Goal: Task Accomplishment & Management: Use online tool/utility

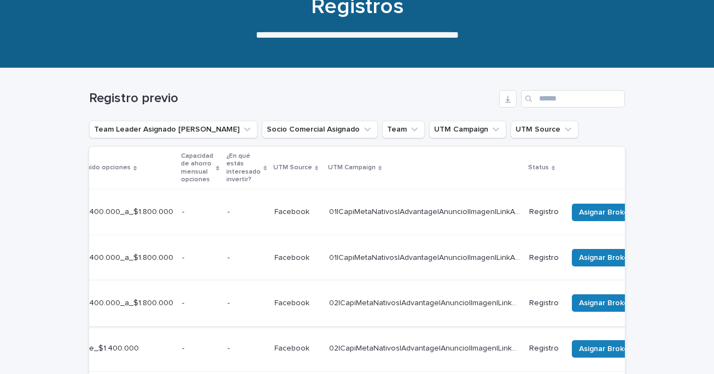
scroll to position [0, 396]
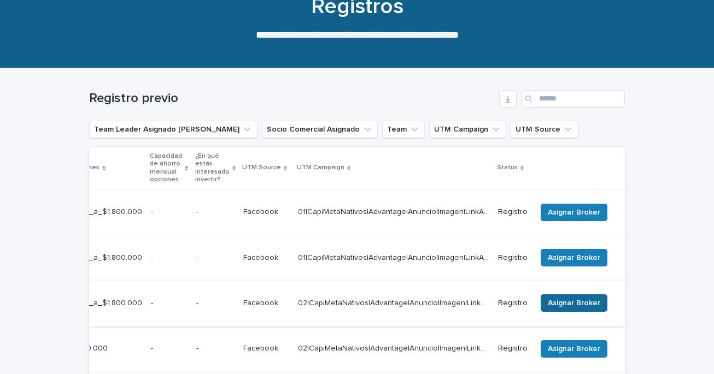
click at [572, 298] on span "Asignar Broker" at bounding box center [574, 303] width 52 height 11
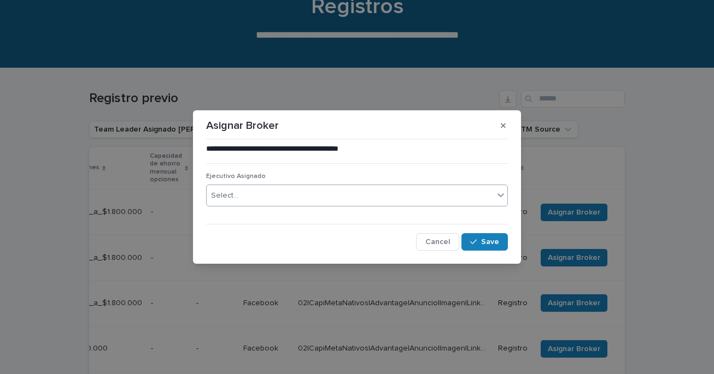
click at [368, 198] on div "Select..." at bounding box center [350, 196] width 287 height 18
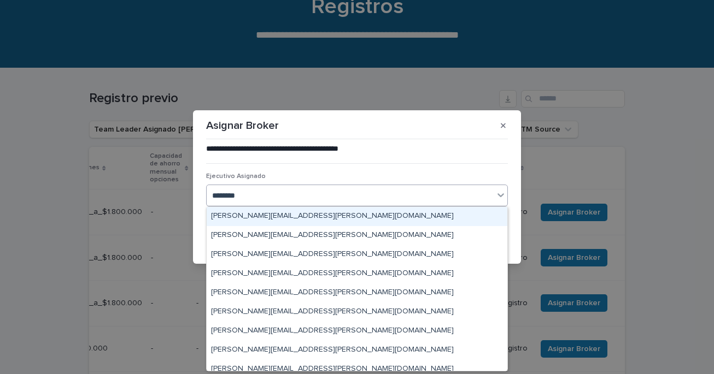
type input "*********"
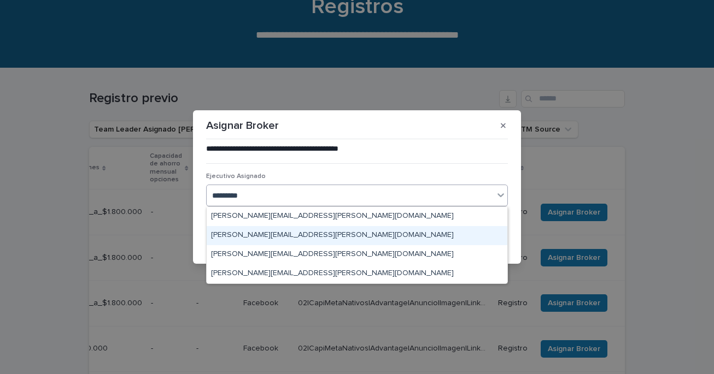
click at [310, 237] on div "[PERSON_NAME][EMAIL_ADDRESS][PERSON_NAME][DOMAIN_NAME]" at bounding box center [357, 235] width 301 height 19
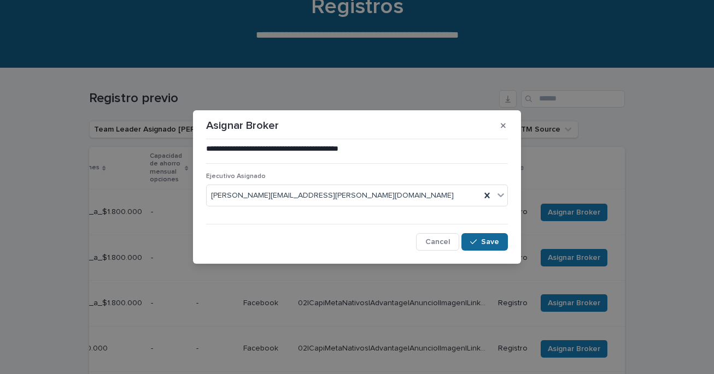
click at [483, 245] on span "Save" at bounding box center [490, 242] width 18 height 8
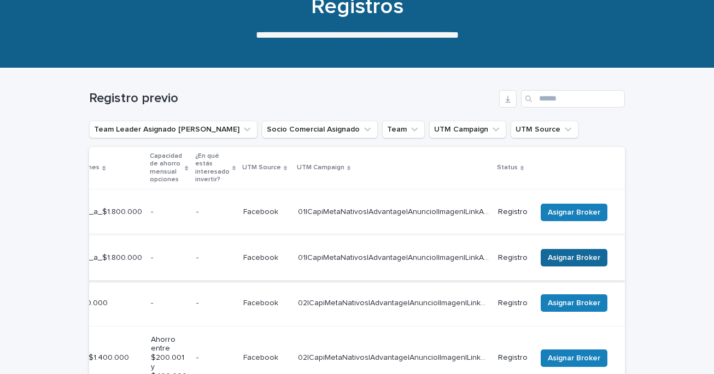
click at [567, 253] on span "Asignar Broker" at bounding box center [574, 258] width 52 height 11
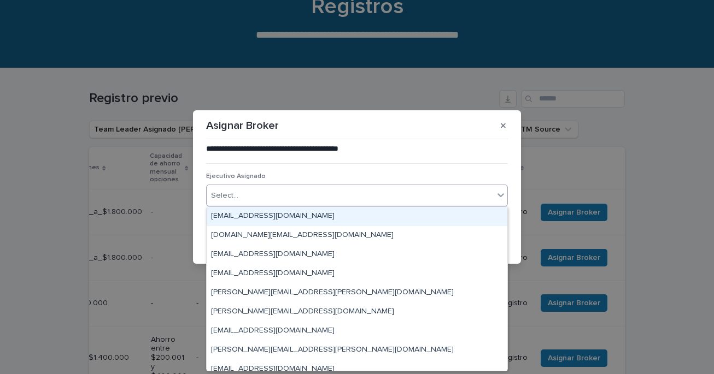
click at [501, 197] on icon at bounding box center [500, 195] width 11 height 11
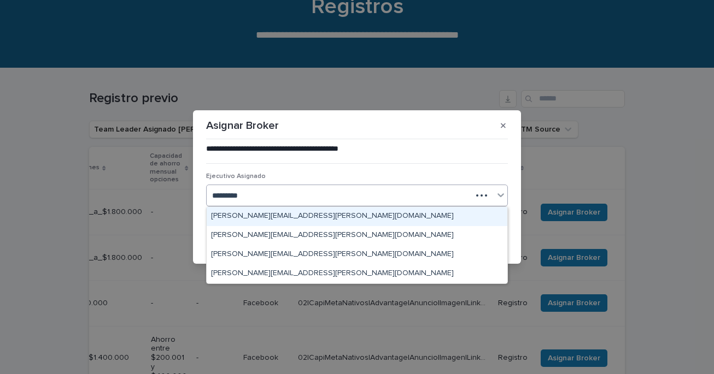
type input "**********"
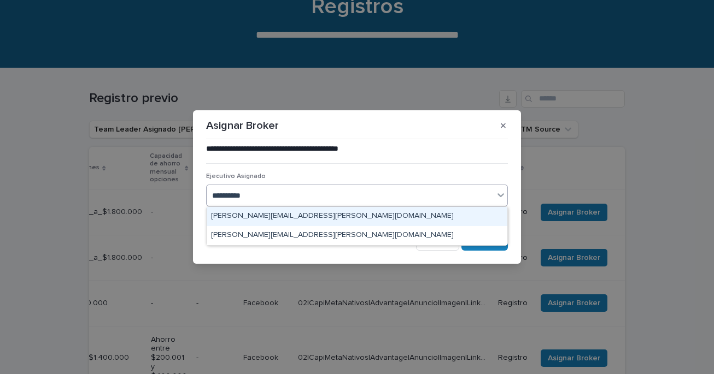
click at [295, 217] on div "[PERSON_NAME][EMAIL_ADDRESS][PERSON_NAME][DOMAIN_NAME]" at bounding box center [357, 216] width 301 height 19
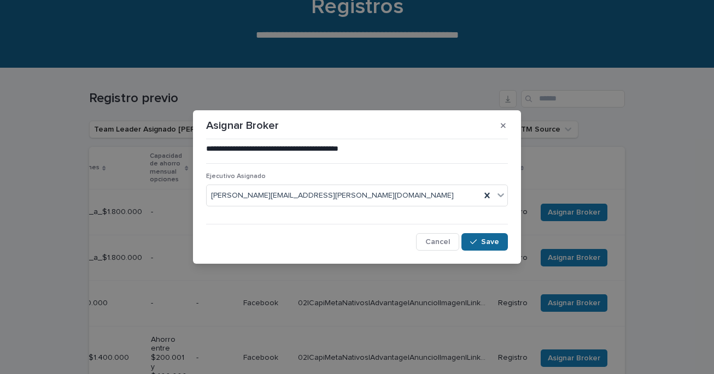
click at [485, 242] on span "Save" at bounding box center [490, 242] width 18 height 8
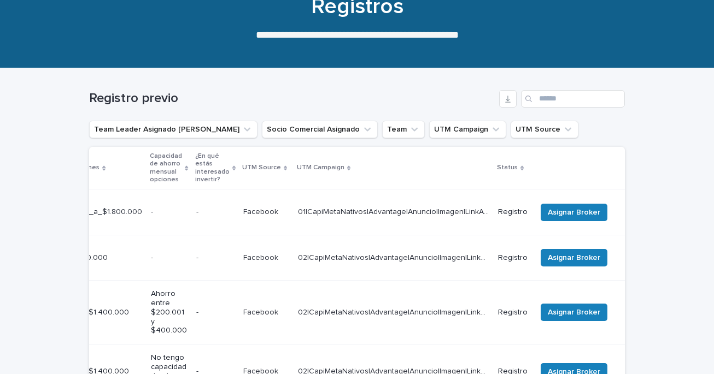
scroll to position [0, 0]
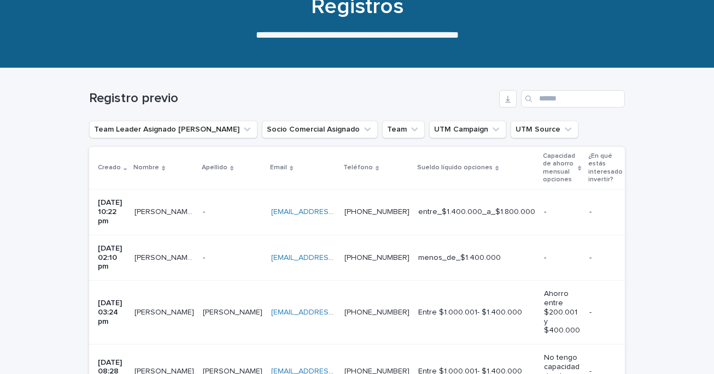
click at [155, 208] on p "[PERSON_NAME] [PERSON_NAME]" at bounding box center [165, 211] width 62 height 11
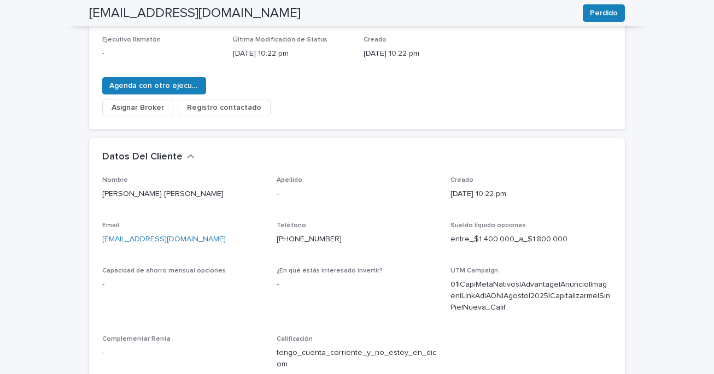
scroll to position [201, 0]
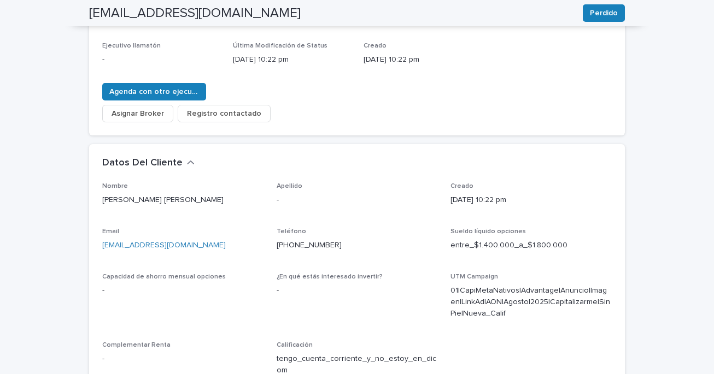
click at [151, 108] on span "Asignar Broker" at bounding box center [138, 113] width 52 height 11
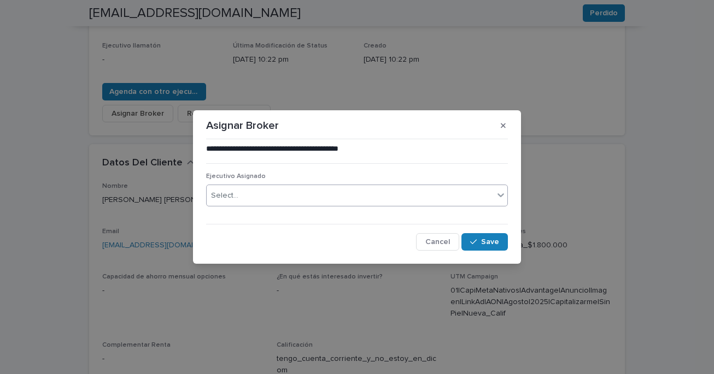
click at [404, 192] on div "Select..." at bounding box center [350, 196] width 287 height 18
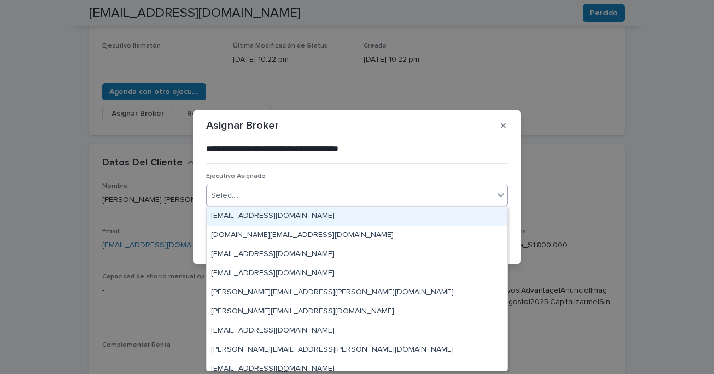
click at [360, 192] on div "Select..." at bounding box center [350, 196] width 287 height 18
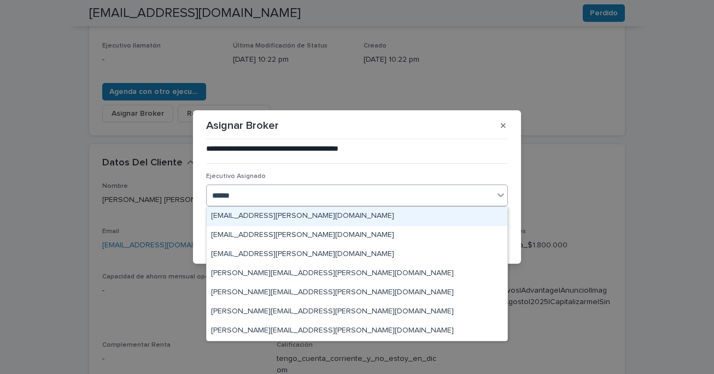
type input "*******"
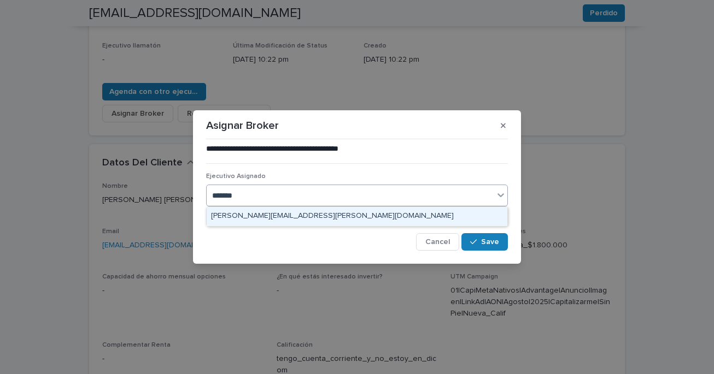
click at [303, 215] on div "[PERSON_NAME][EMAIL_ADDRESS][PERSON_NAME][DOMAIN_NAME]" at bounding box center [357, 216] width 301 height 19
click at [303, 215] on div "Ejecutivo Asignado option [PERSON_NAME][EMAIL_ADDRESS][PERSON_NAME][DOMAIN_NAME…" at bounding box center [357, 194] width 302 height 43
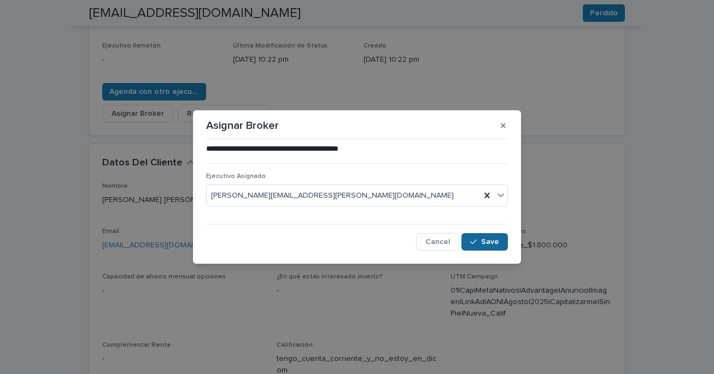
click at [482, 240] on span "Save" at bounding box center [490, 242] width 18 height 8
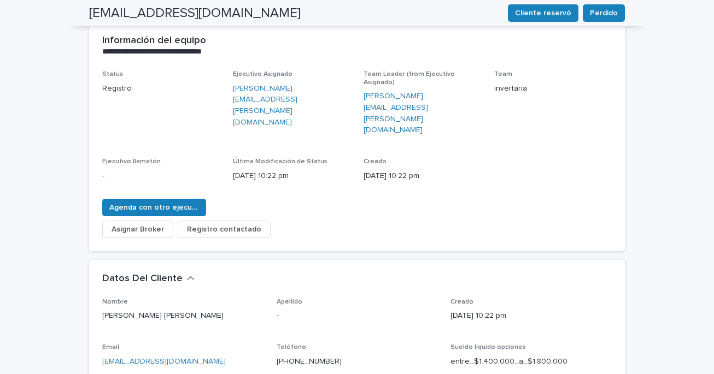
scroll to position [0, 0]
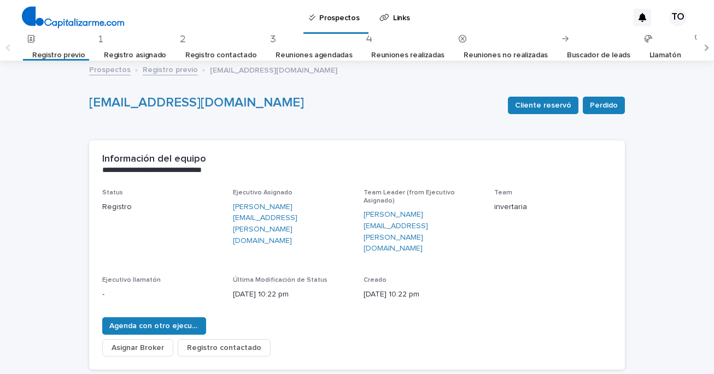
click at [71, 56] on link "Registro previo" at bounding box center [58, 56] width 52 height 26
